Goal: Check status: Check status

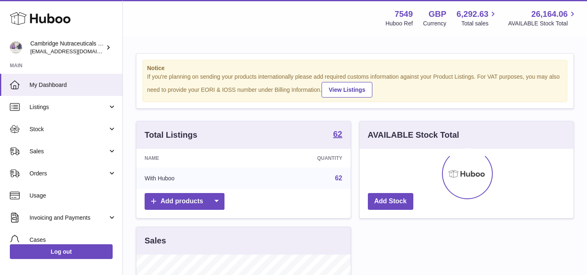
scroll to position [128, 214]
click at [100, 170] on span "Orders" at bounding box center [69, 174] width 78 height 8
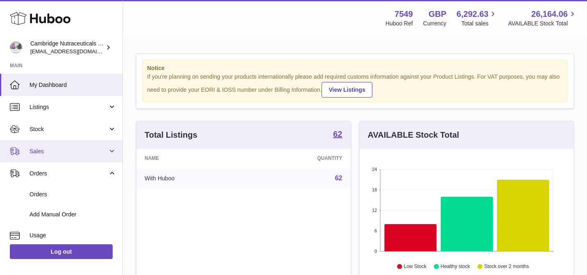
click at [101, 145] on link "Sales" at bounding box center [61, 151] width 123 height 22
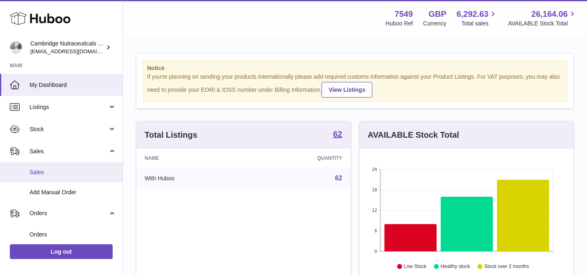
click at [93, 180] on link "Sales" at bounding box center [61, 172] width 123 height 20
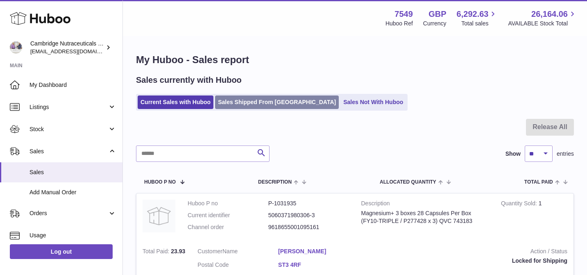
click at [233, 105] on link "Sales Shipped From [GEOGRAPHIC_DATA]" at bounding box center [277, 103] width 124 height 14
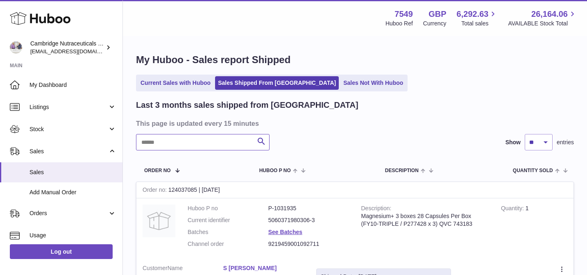
click at [197, 144] on input "text" at bounding box center [203, 142] width 134 height 16
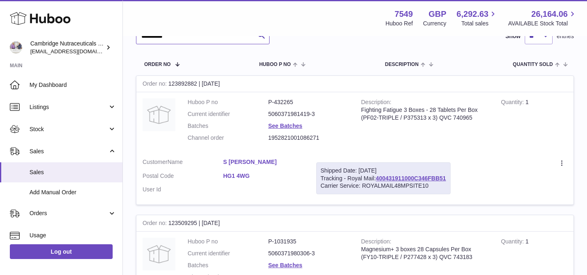
scroll to position [113, 0]
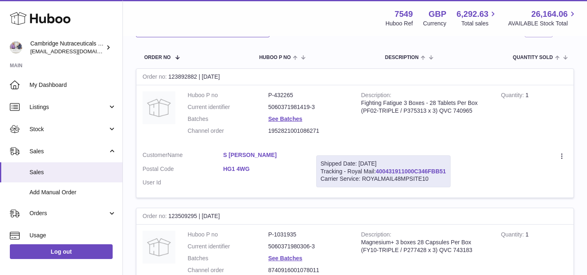
type input "**********"
click at [391, 169] on link "400431911000C346FBB51" at bounding box center [411, 171] width 70 height 7
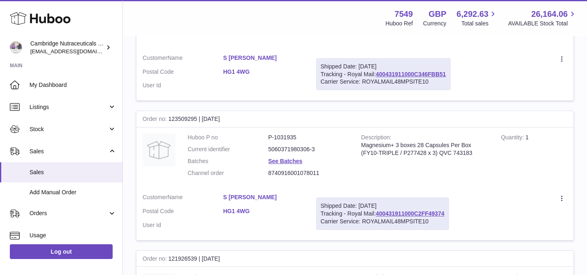
scroll to position [222, 0]
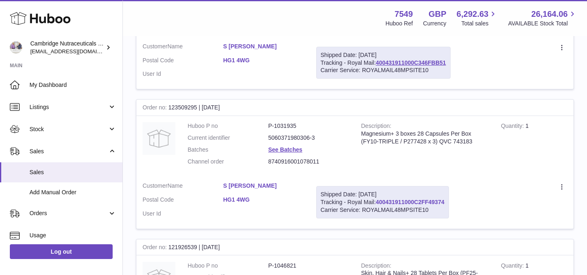
click at [430, 199] on link "400431911000C2FF49374" at bounding box center [410, 202] width 68 height 7
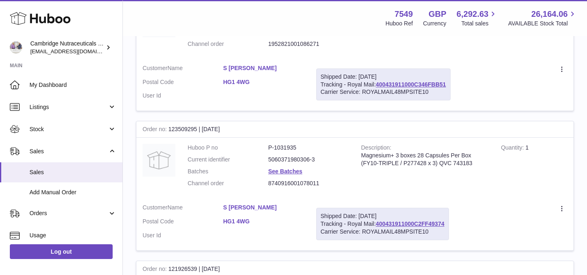
click at [441, 141] on td "Description Magnesium+ 3 boxes 28 Capsules Per Box (FY10-TRIPLE / P277428 x 3) …" at bounding box center [425, 168] width 140 height 60
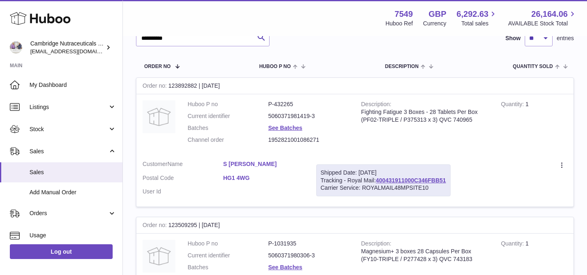
scroll to position [105, 0]
click at [334, 30] on div "Menu Huboo 7549 Huboo Ref GBP Currency 6,292.63 Total sales 26,164.06 AVAILABLE…" at bounding box center [355, 18] width 464 height 36
